Goal: Task Accomplishment & Management: Manage account settings

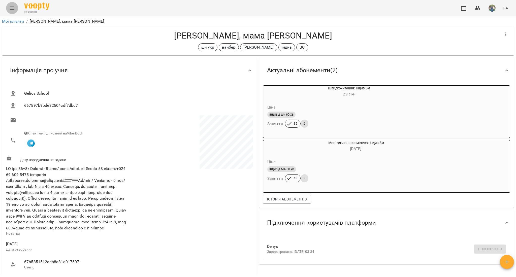
click at [12, 6] on icon "Menu" at bounding box center [12, 8] width 6 height 6
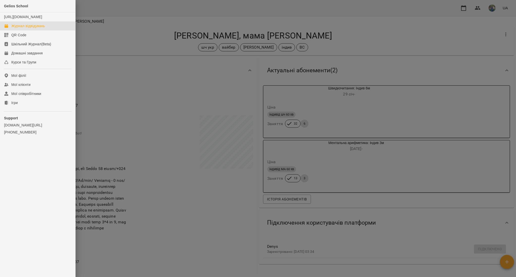
click at [28, 28] on div "Журнал відвідувань" at bounding box center [28, 25] width 34 height 5
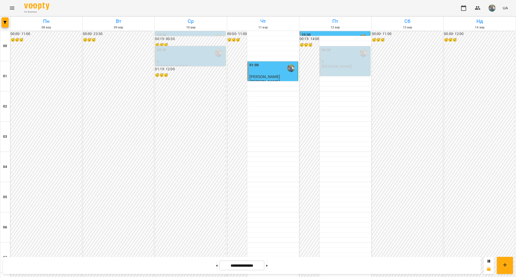
scroll to position [469, 0]
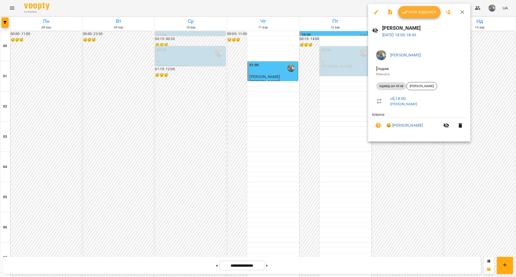
click at [423, 12] on span "Урок відбувся" at bounding box center [419, 12] width 34 height 6
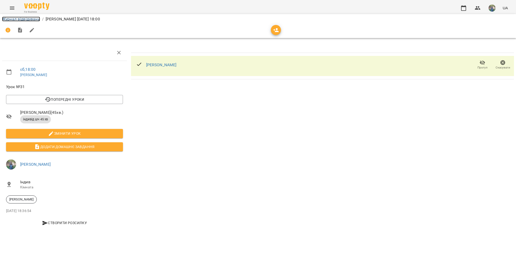
click at [30, 19] on link "Журнал відвідувань" at bounding box center [21, 19] width 38 height 5
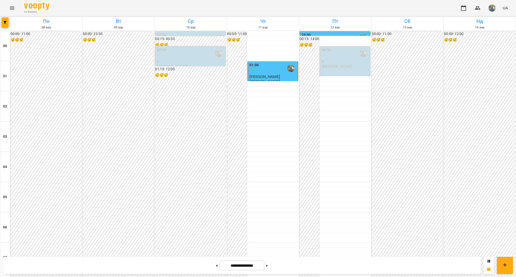
scroll to position [502, 0]
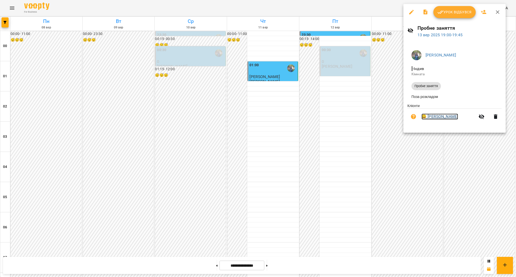
click at [437, 118] on link "😀 [PERSON_NAME]" at bounding box center [440, 117] width 37 height 6
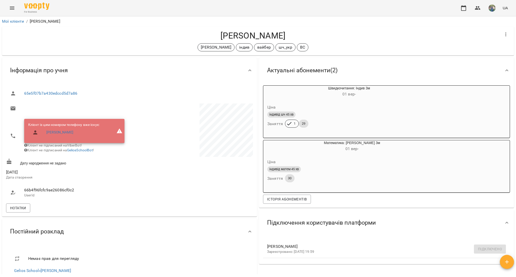
click at [10, 6] on icon "Menu" at bounding box center [12, 8] width 6 height 6
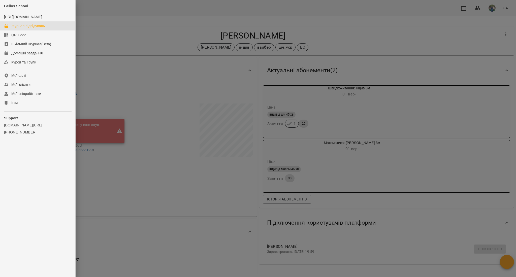
click at [14, 28] on div "Журнал відвідувань" at bounding box center [28, 25] width 34 height 5
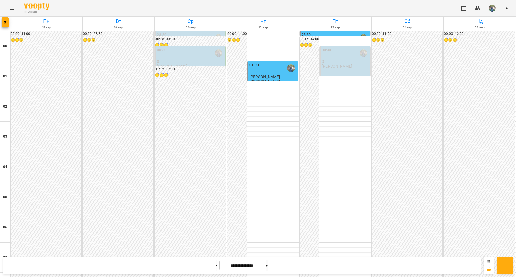
scroll to position [455, 0]
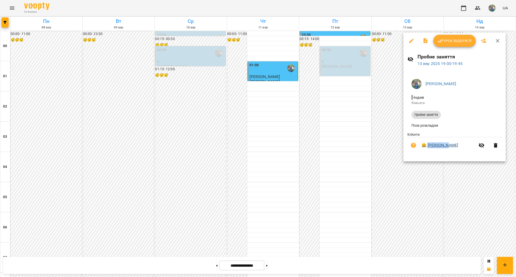
drag, startPoint x: 448, startPoint y: 148, endPoint x: 429, endPoint y: 148, distance: 19.4
click at [429, 148] on span "😀 [PERSON_NAME]" at bounding box center [449, 145] width 54 height 6
copy link "[PERSON_NAME]"
drag, startPoint x: 341, startPoint y: 170, endPoint x: 392, endPoint y: 128, distance: 66.3
click at [340, 169] on div at bounding box center [258, 138] width 516 height 277
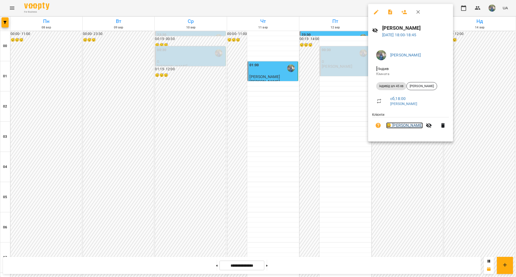
click at [399, 127] on link "😀 [PERSON_NAME]" at bounding box center [404, 125] width 37 height 6
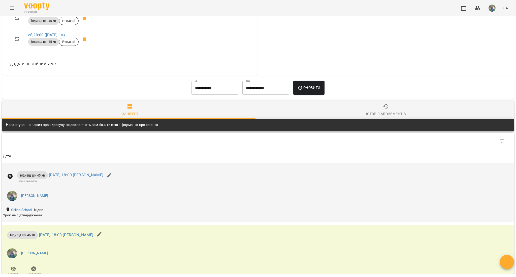
scroll to position [403, 0]
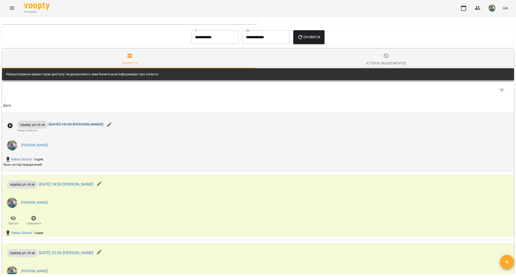
click at [108, 155] on ul "[PERSON_NAME]" at bounding box center [173, 145] width 340 height 18
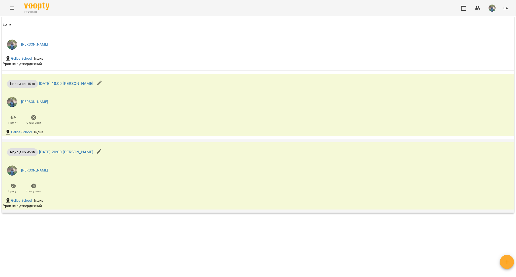
scroll to position [519, 0]
click at [114, 116] on div "індивід шч 45 хв [DATE] 18:00 [PERSON_NAME] [PERSON_NAME]" at bounding box center [173, 101] width 342 height 54
click at [80, 86] on p "індивід шч 45 хв [DATE] 18:00 [PERSON_NAME]" at bounding box center [50, 84] width 86 height 8
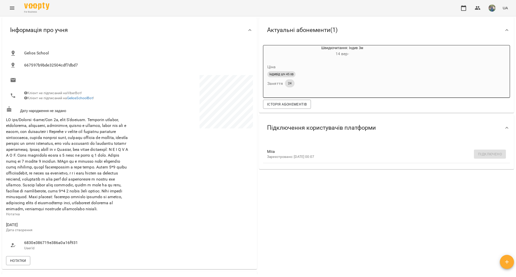
scroll to position [0, 0]
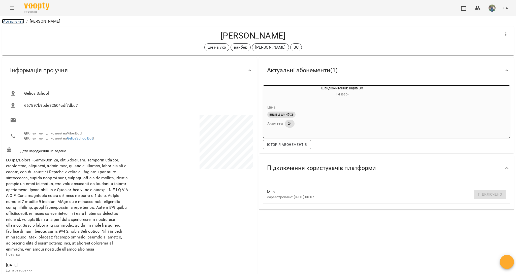
click at [8, 22] on link "Мої клієнти" at bounding box center [13, 21] width 22 height 5
click at [388, 75] on div "Актуальні абонементи ( 1 )" at bounding box center [382, 71] width 238 height 16
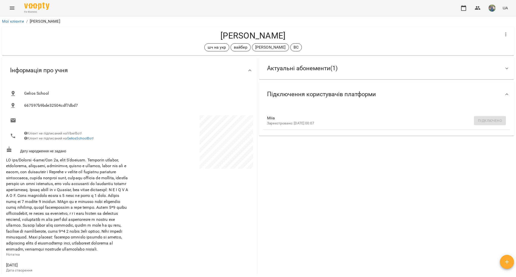
click at [388, 75] on div "Актуальні абонементи ( 1 )" at bounding box center [382, 68] width 238 height 16
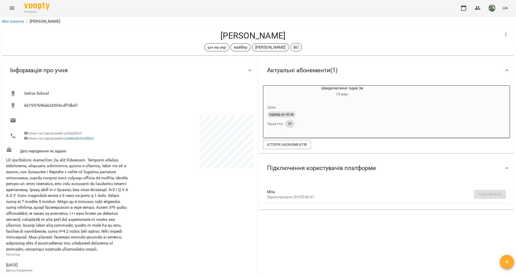
click at [341, 175] on div "Підключення користувачів платформи" at bounding box center [321, 168] width 117 height 16
click at [341, 174] on div "Підключення користувачів платформи" at bounding box center [321, 166] width 117 height 16
click at [299, 123] on div "індивід шч 45 хв Заняття 24" at bounding box center [330, 120] width 128 height 18
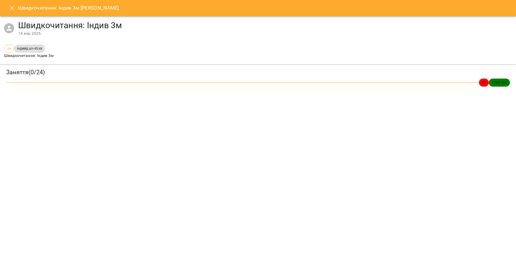
click at [13, 6] on icon "Close" at bounding box center [12, 8] width 6 height 6
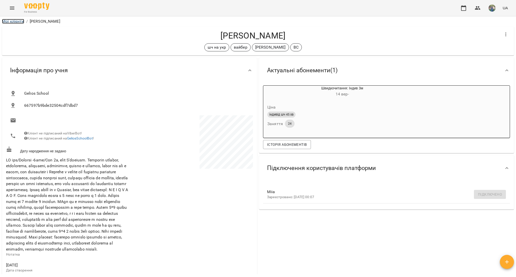
click at [14, 20] on link "Мої клієнти" at bounding box center [13, 21] width 22 height 5
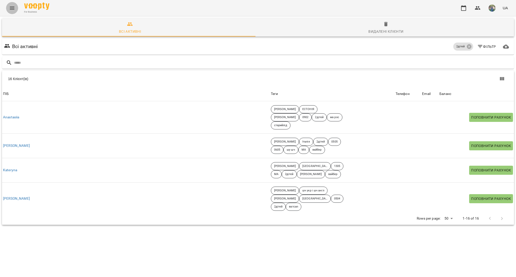
click at [12, 10] on icon "Menu" at bounding box center [12, 8] width 6 height 6
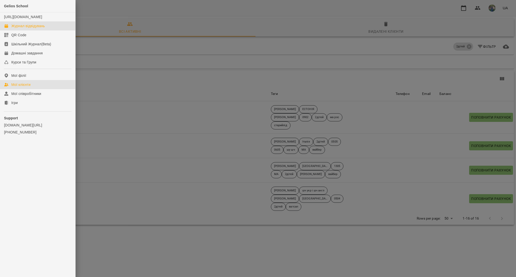
click at [26, 28] on div "Журнал відвідувань" at bounding box center [28, 25] width 34 height 5
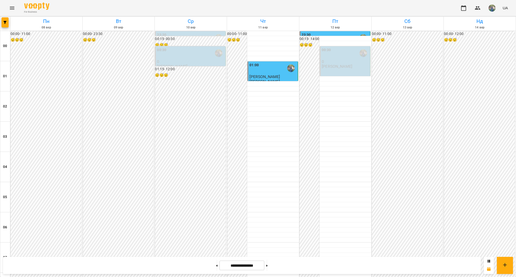
scroll to position [470, 0]
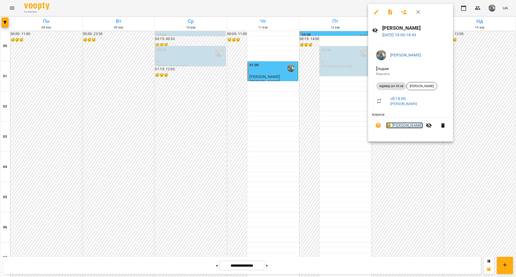
click at [394, 126] on link "😀 [PERSON_NAME]" at bounding box center [404, 125] width 37 height 6
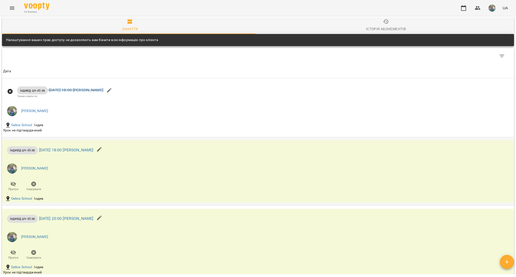
scroll to position [470, 0]
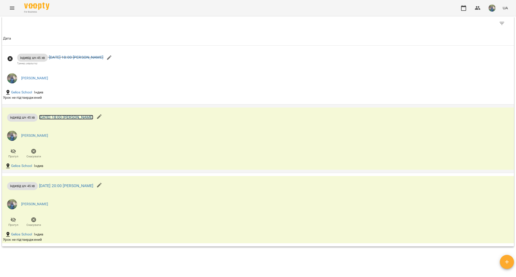
click at [72, 120] on link "[DATE] 18:00 [PERSON_NAME]" at bounding box center [66, 117] width 54 height 5
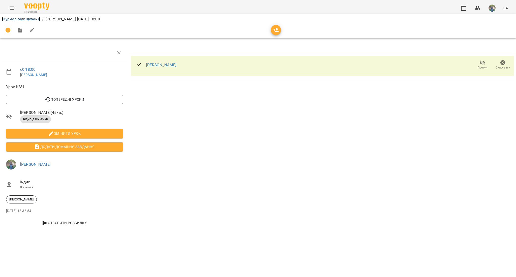
click at [10, 20] on link "Журнал відвідувань" at bounding box center [21, 19] width 38 height 5
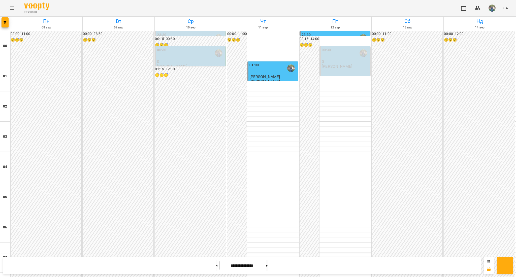
scroll to position [470, 0]
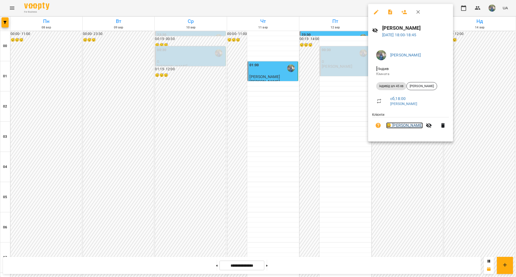
click at [402, 126] on link "😀 [PERSON_NAME]" at bounding box center [404, 125] width 37 height 6
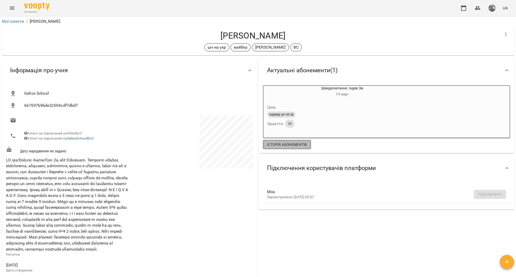
click at [282, 145] on span "Історія абонементів" at bounding box center [287, 145] width 40 height 6
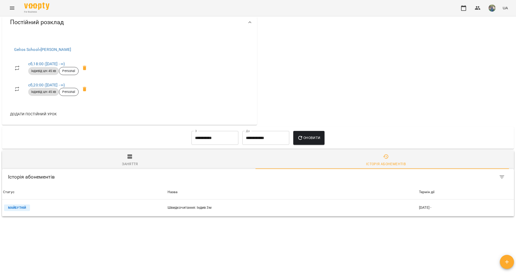
scroll to position [321, 0]
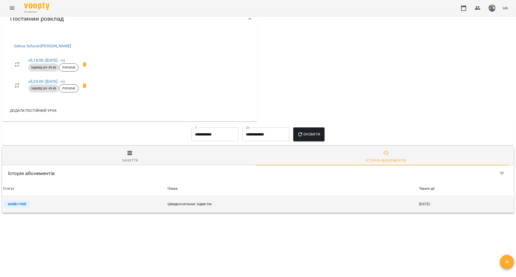
click at [168, 202] on p "Швидкочитання: Індив 3м" at bounding box center [293, 204] width 250 height 5
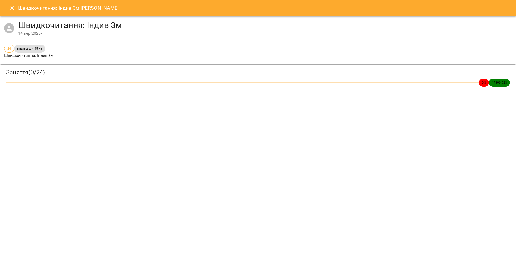
click at [11, 8] on icon "Close" at bounding box center [12, 8] width 6 height 6
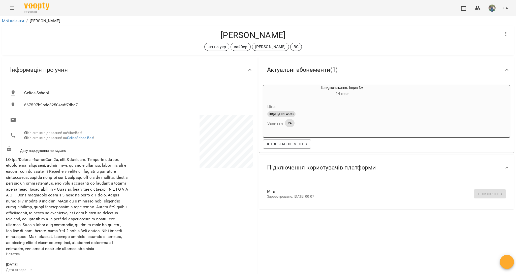
scroll to position [0, 0]
click at [10, 10] on icon "Menu" at bounding box center [12, 8] width 6 height 6
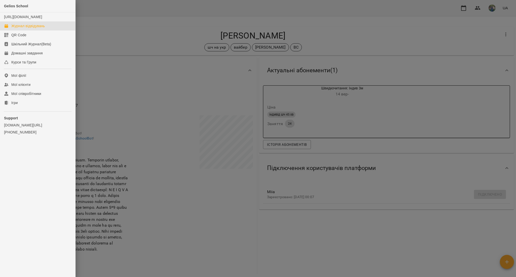
click at [21, 28] on div "Журнал відвідувань" at bounding box center [28, 25] width 34 height 5
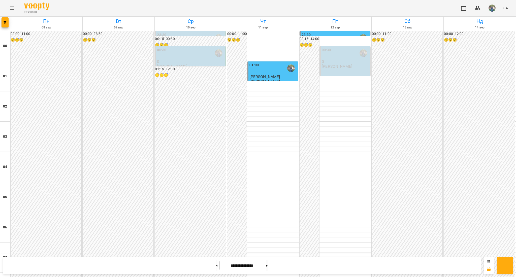
scroll to position [502, 0]
